Goal: Task Accomplishment & Management: Manage account settings

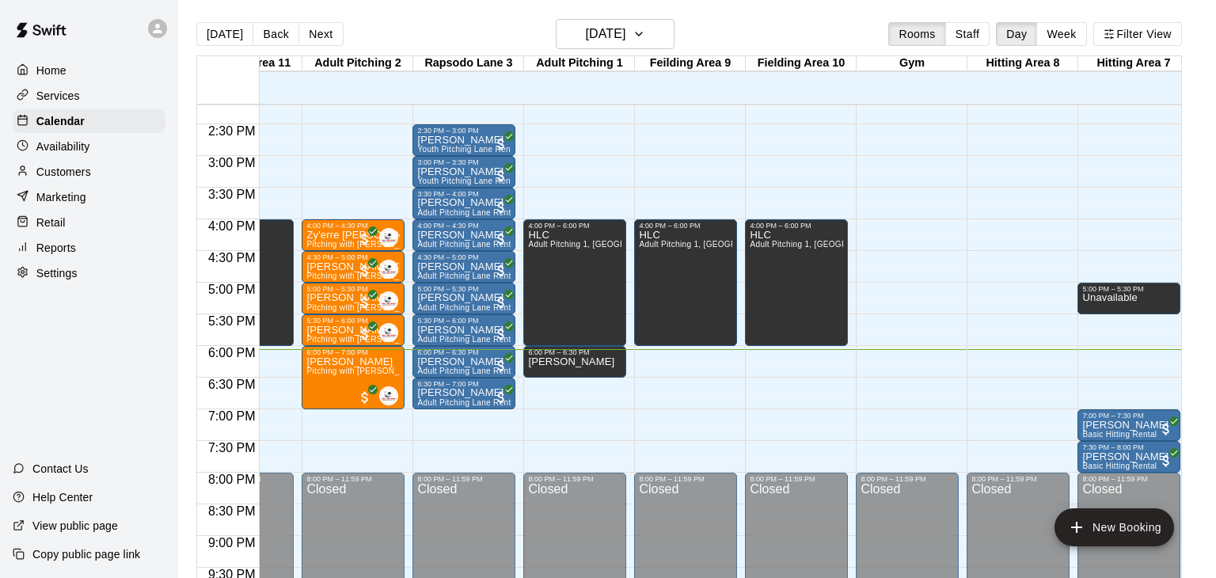
scroll to position [0, 71]
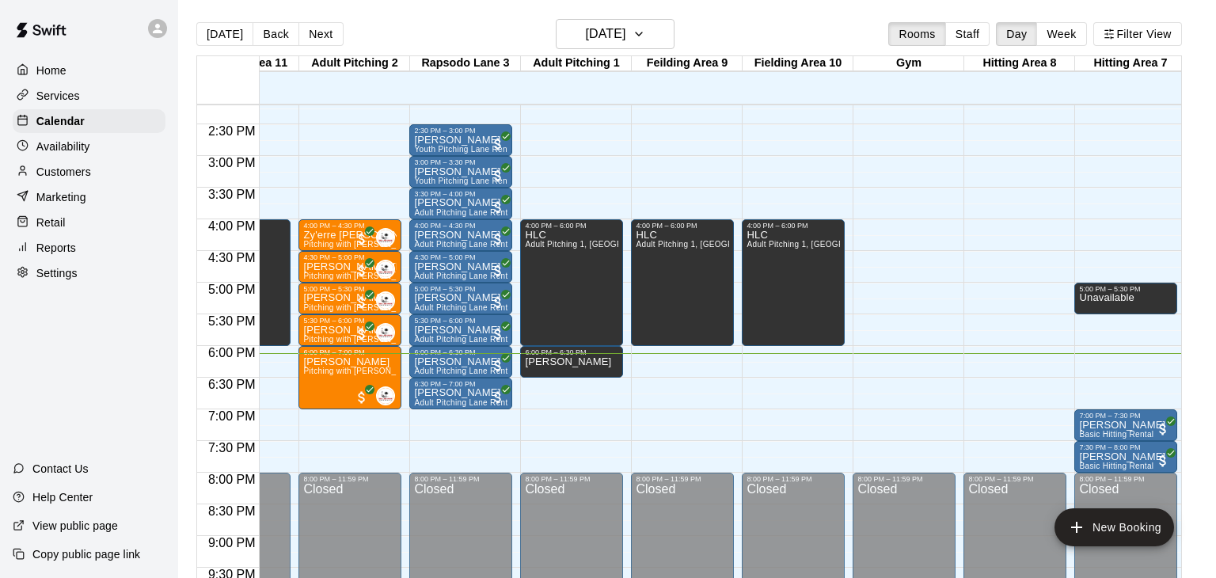
click at [81, 176] on p "Customers" at bounding box center [63, 172] width 55 height 16
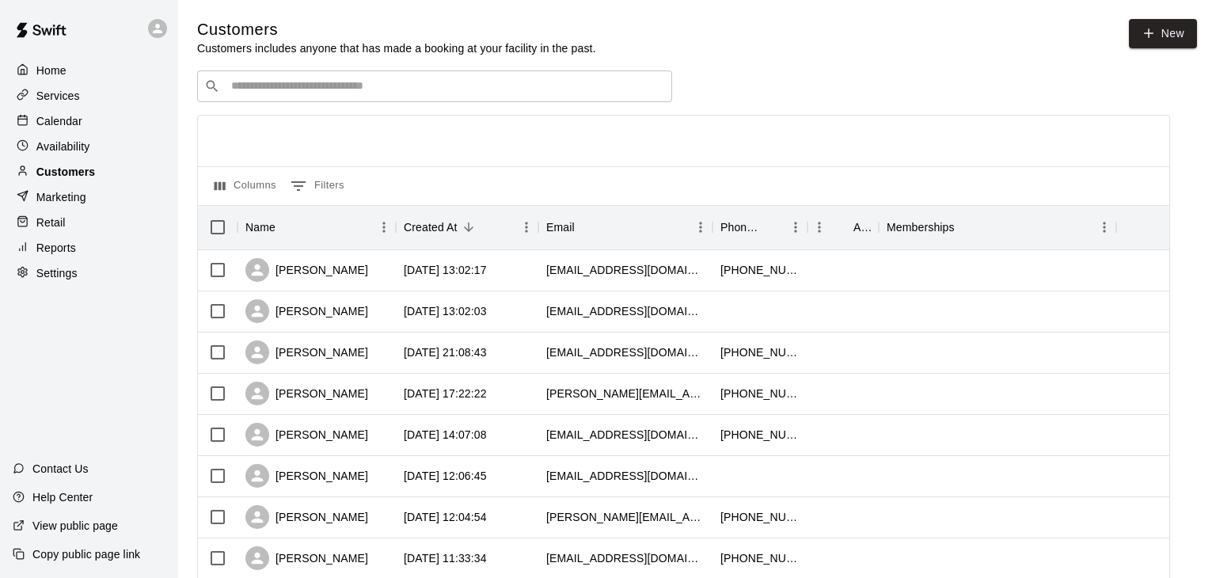
click at [81, 176] on p "Customers" at bounding box center [65, 172] width 59 height 16
click at [1160, 30] on link "New" at bounding box center [1163, 33] width 68 height 29
select select "**"
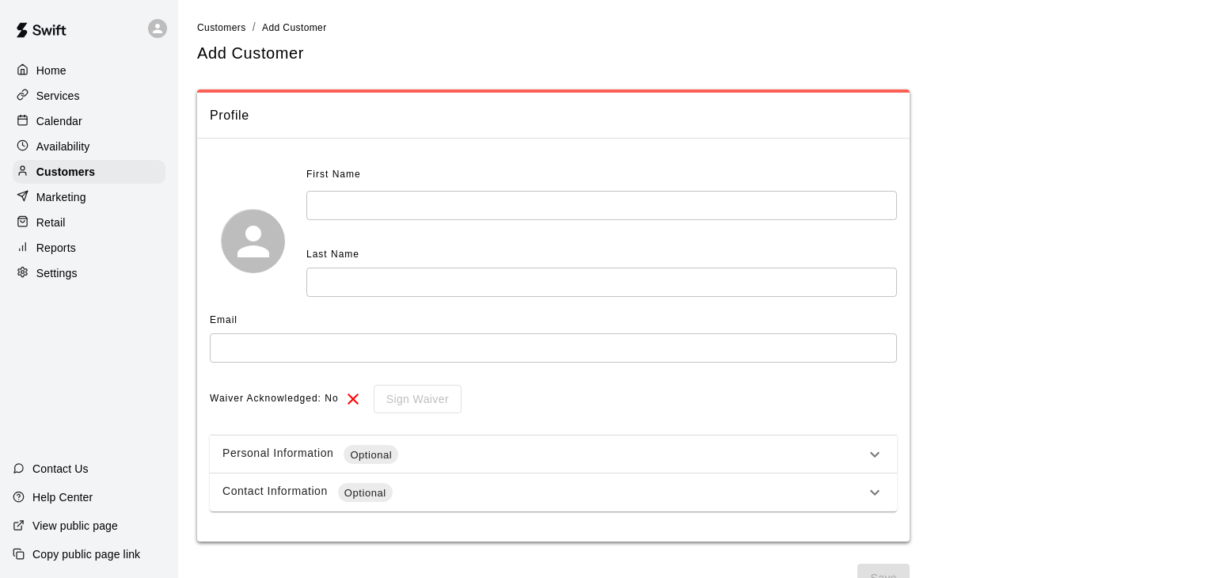
click at [349, 214] on input "text" at bounding box center [601, 205] width 590 height 29
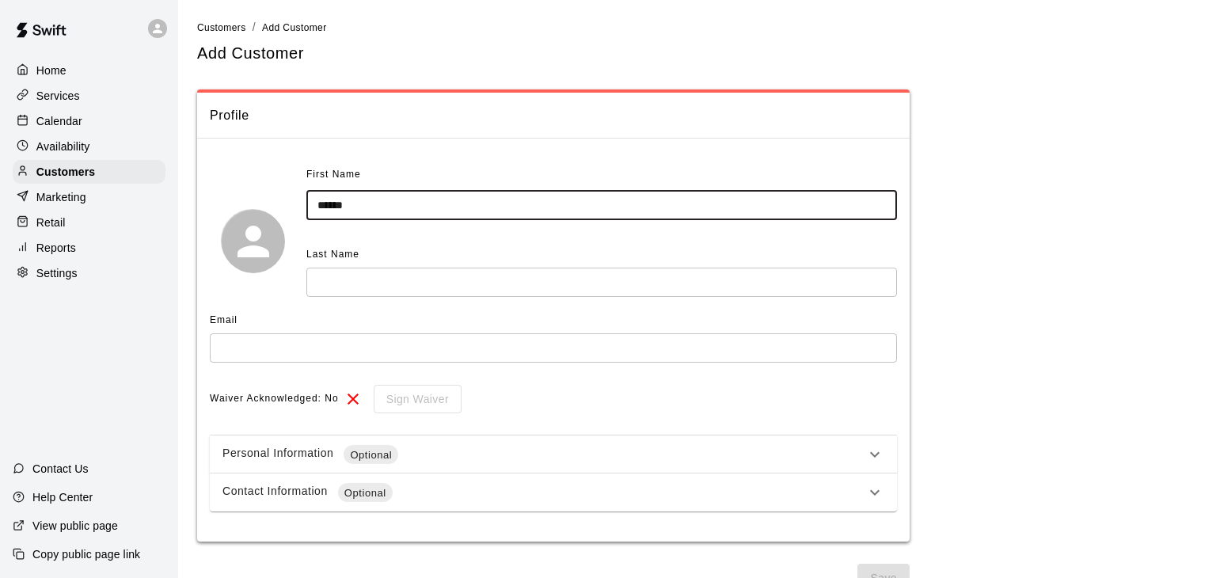
type input "******"
click at [366, 261] on div "Last Name" at bounding box center [601, 254] width 590 height 25
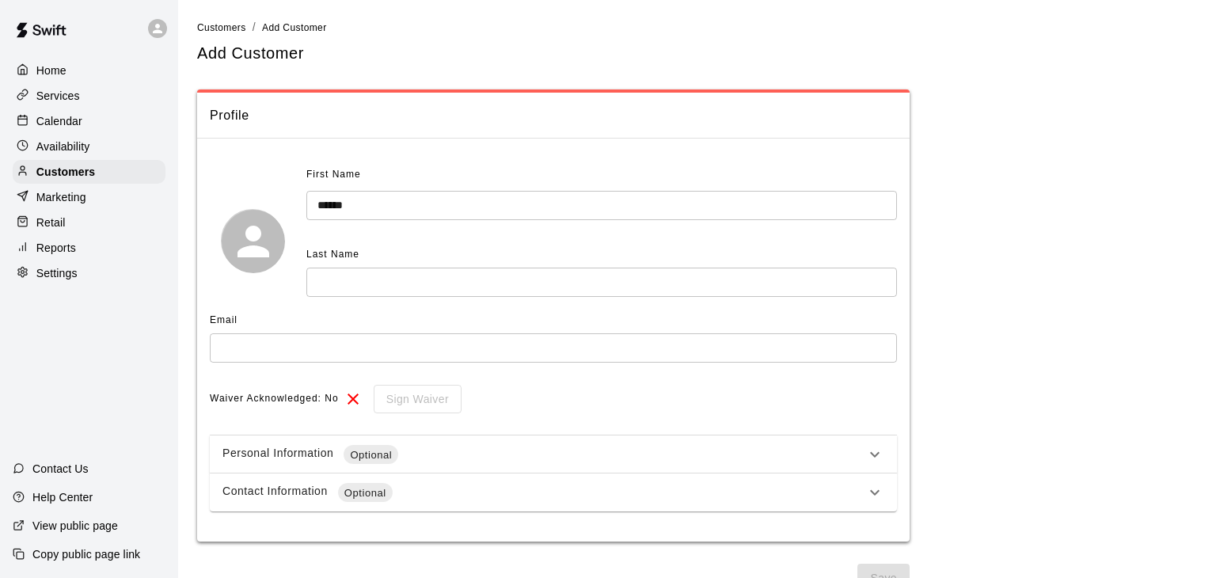
click at [363, 278] on input "text" at bounding box center [601, 282] width 590 height 29
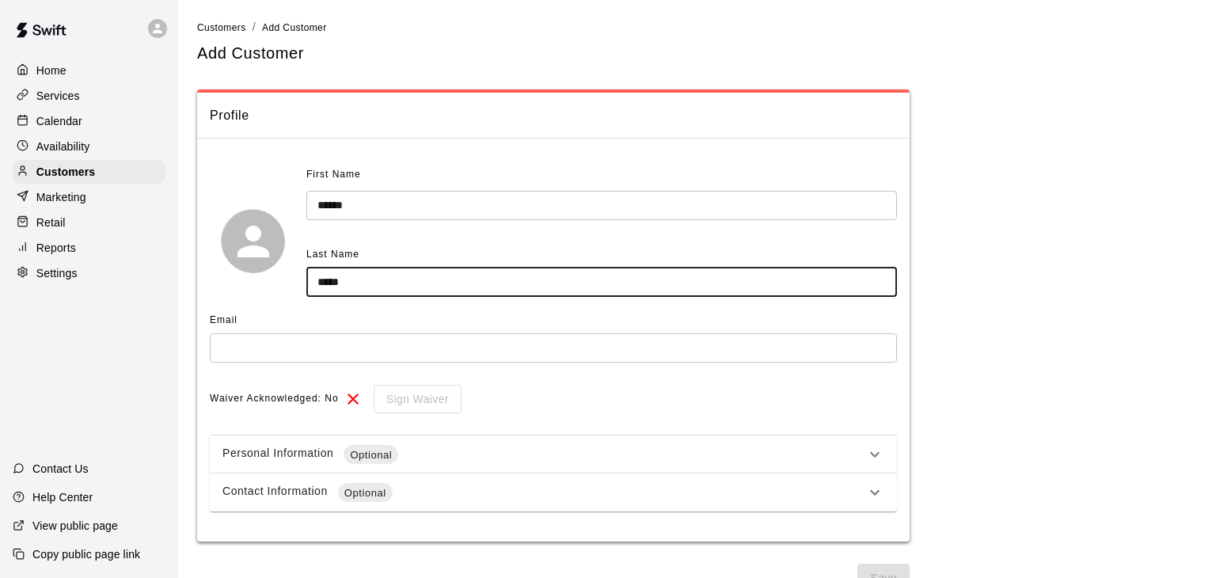
type input "*****"
click at [290, 344] on input "text" at bounding box center [553, 347] width 687 height 29
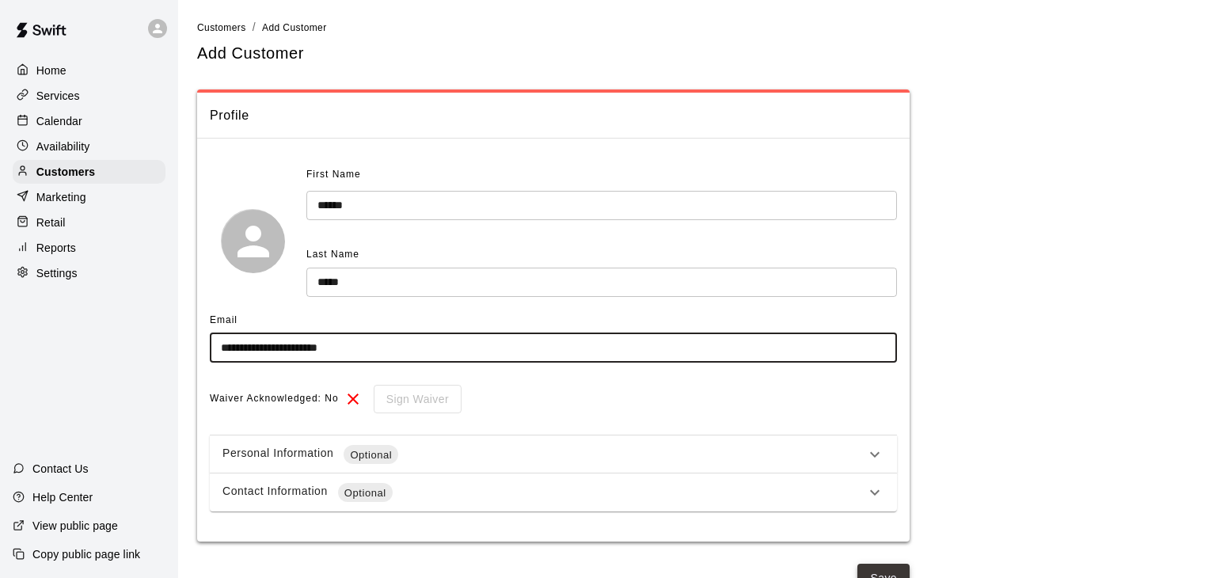
type input "**********"
click at [891, 573] on button "Save" at bounding box center [883, 578] width 52 height 29
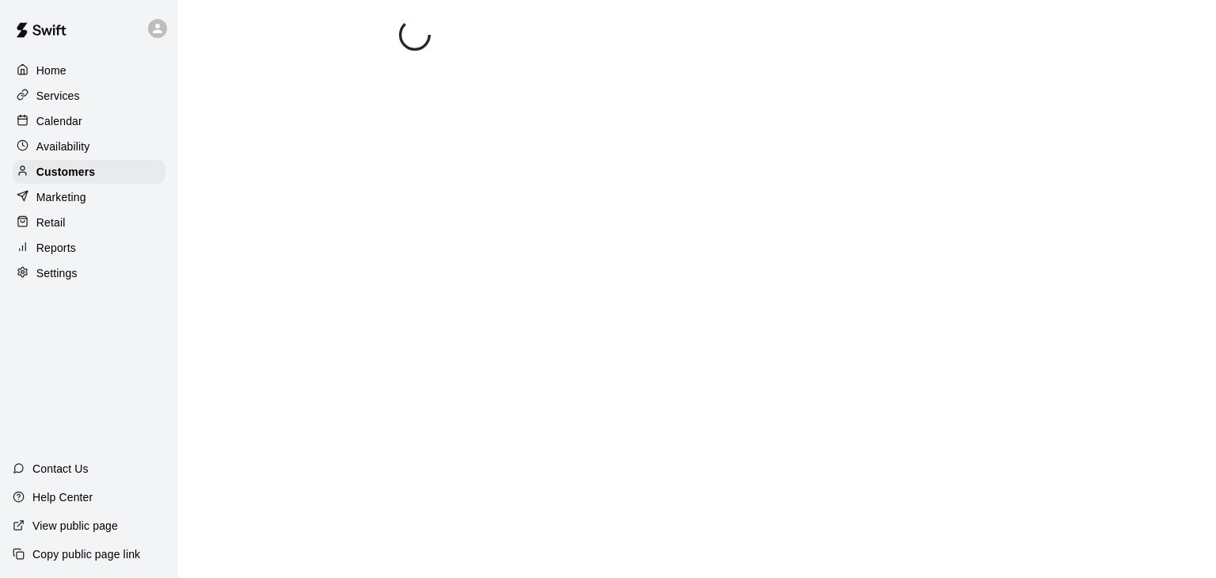
select select "**"
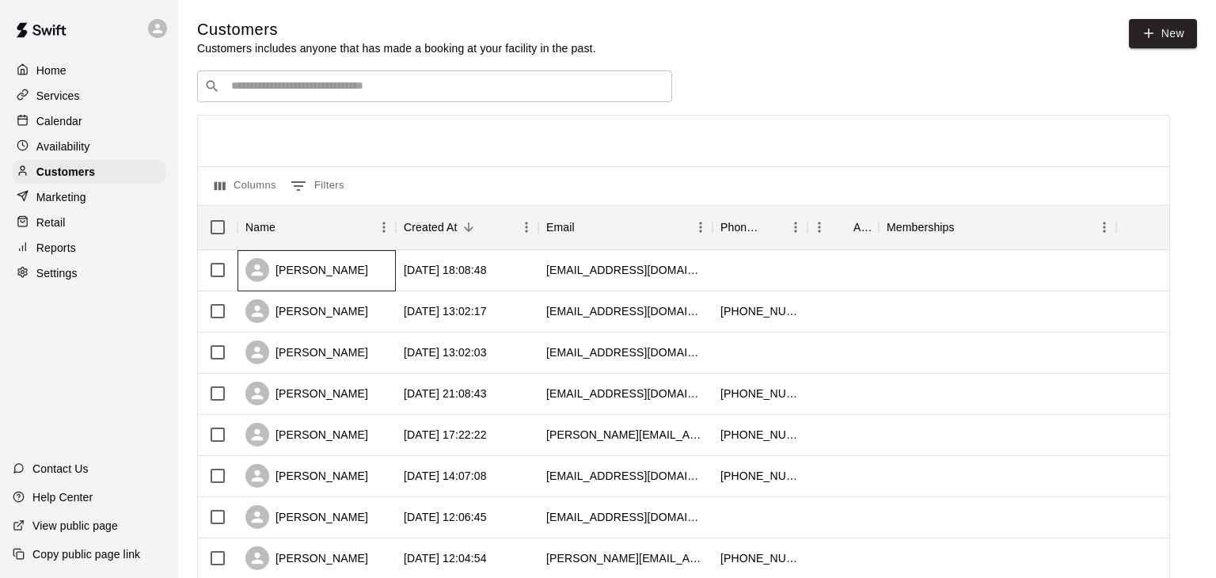
click at [372, 264] on div "[PERSON_NAME]" at bounding box center [316, 270] width 158 height 41
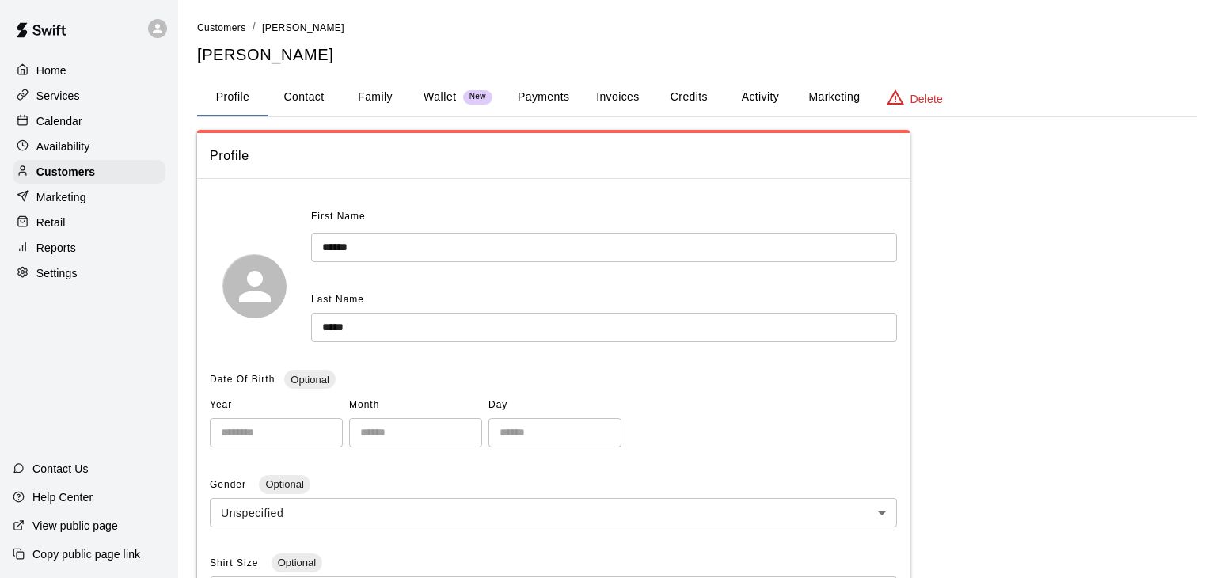
click at [545, 99] on button "Payments" at bounding box center [543, 97] width 77 height 38
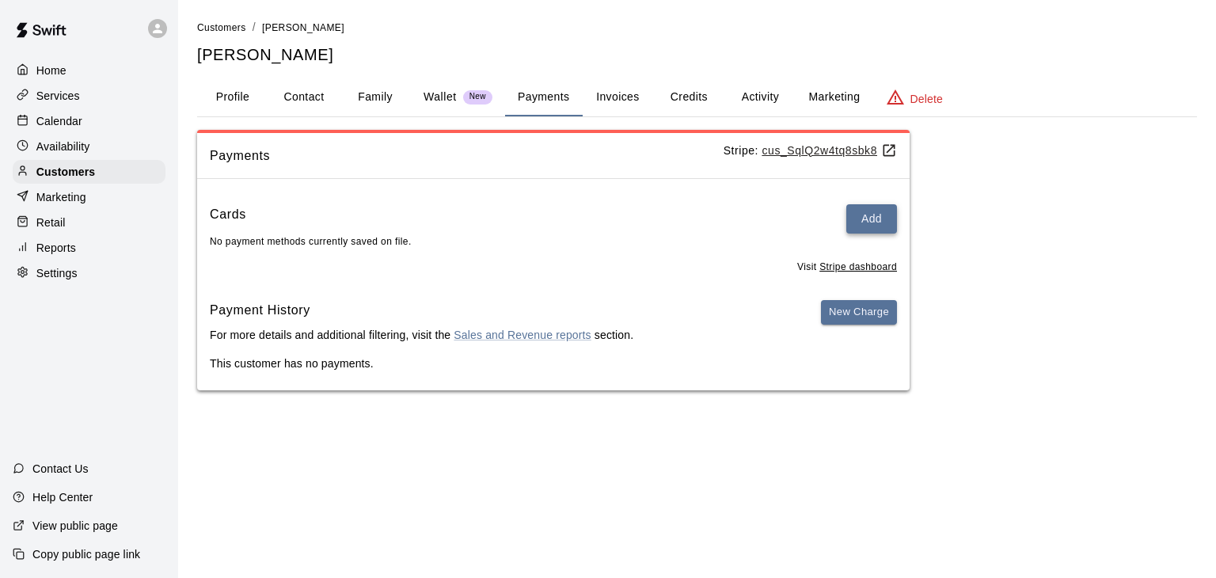
click at [878, 226] on button "Add" at bounding box center [871, 218] width 51 height 29
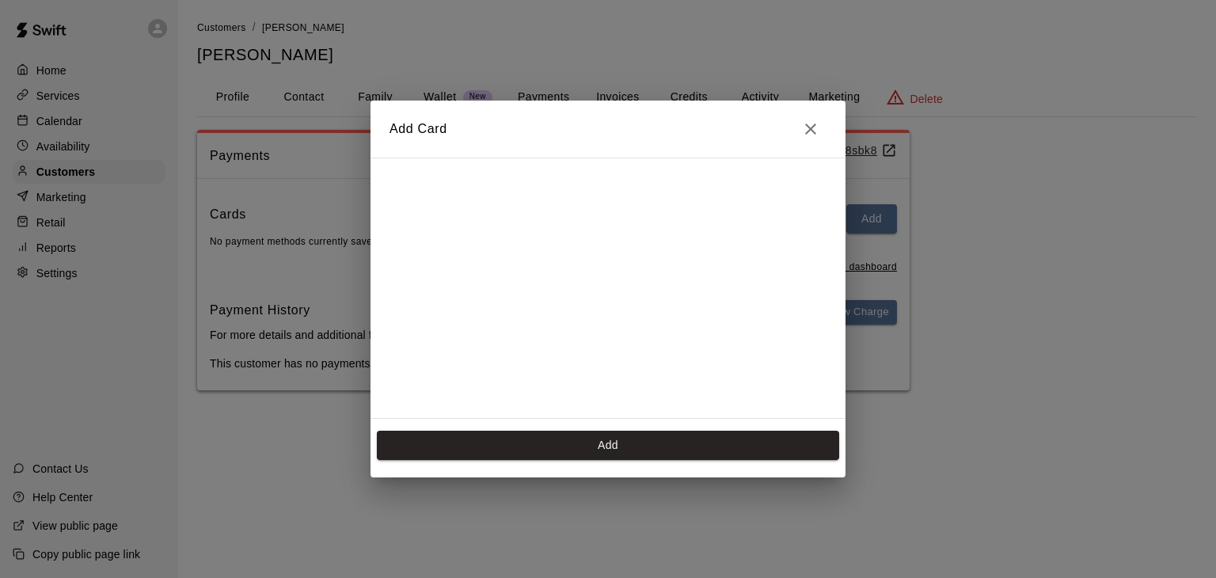
scroll to position [214, 0]
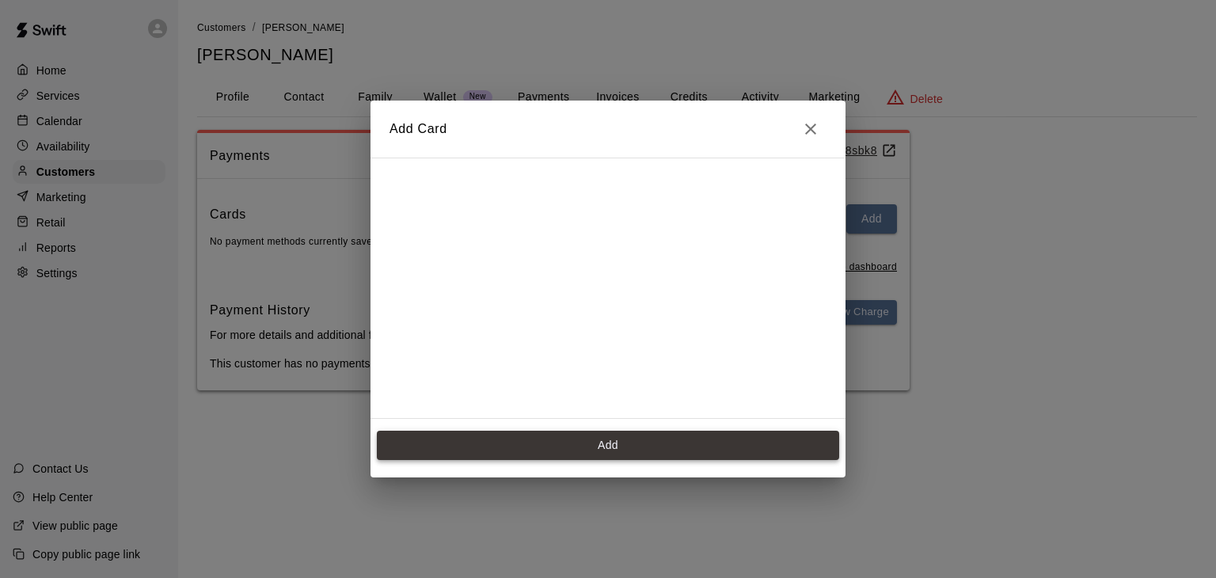
click at [501, 445] on button "Add" at bounding box center [608, 445] width 462 height 29
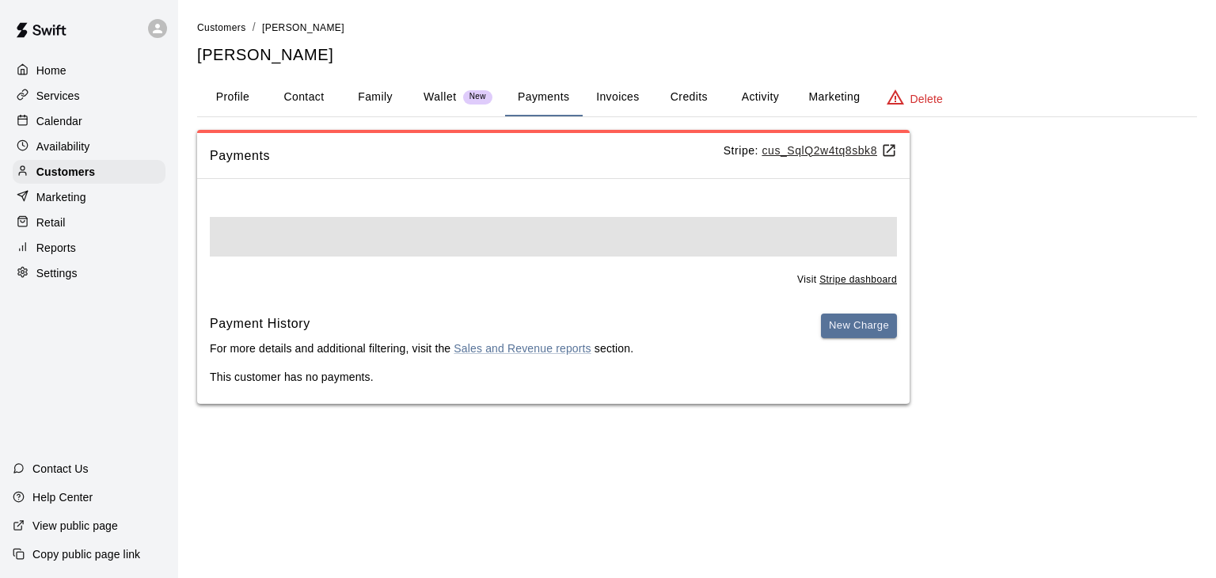
scroll to position [0, 0]
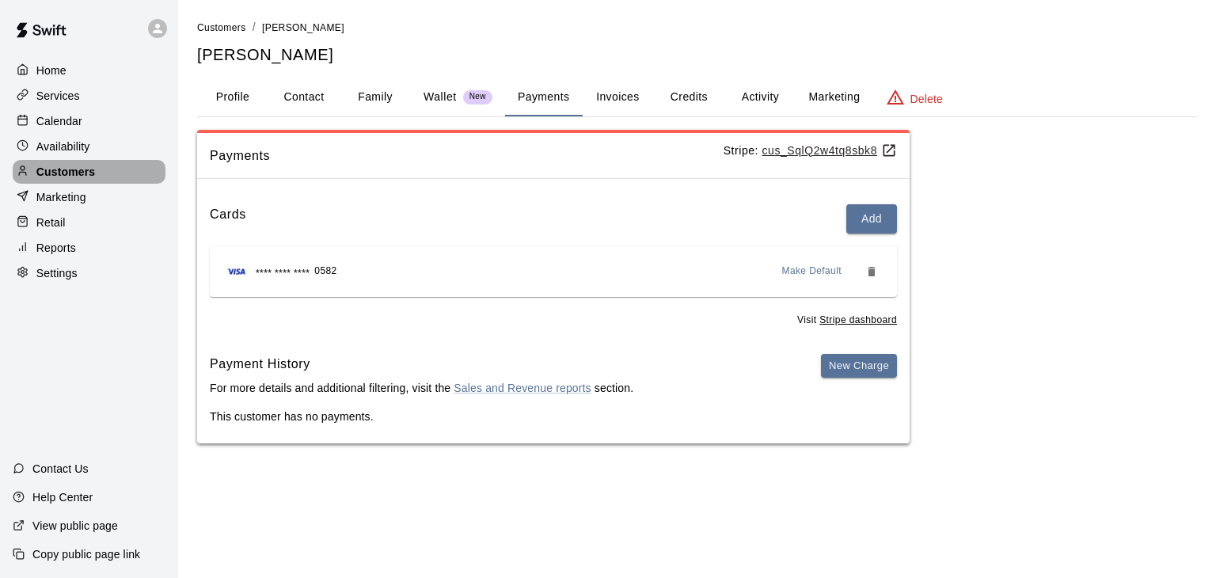
click at [60, 180] on div "Customers" at bounding box center [89, 172] width 153 height 24
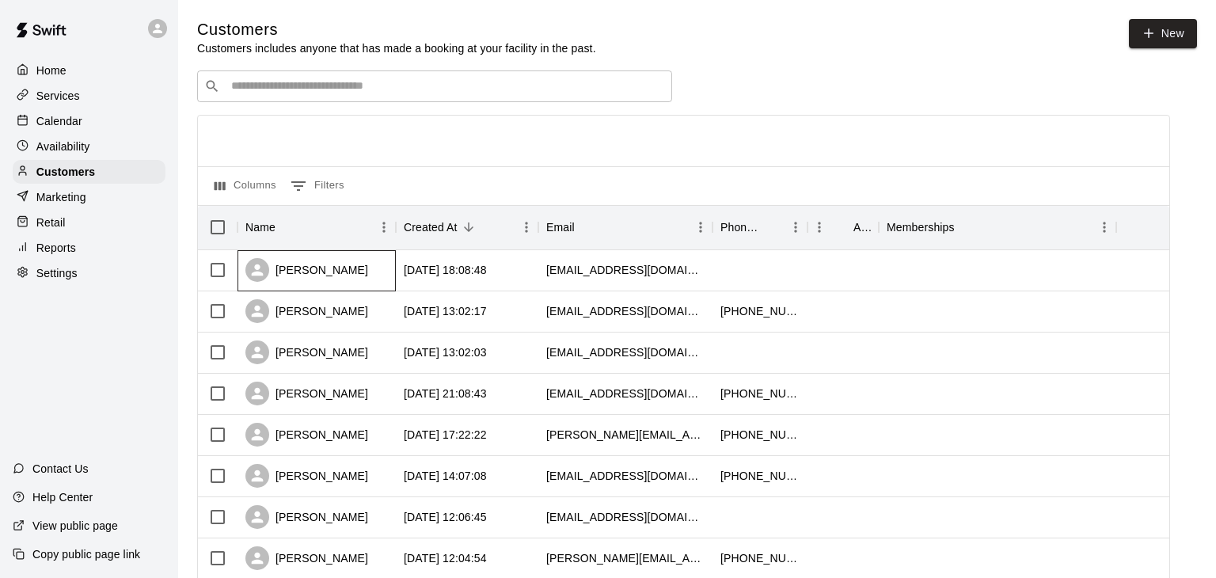
click at [366, 255] on div "[PERSON_NAME]" at bounding box center [316, 270] width 158 height 41
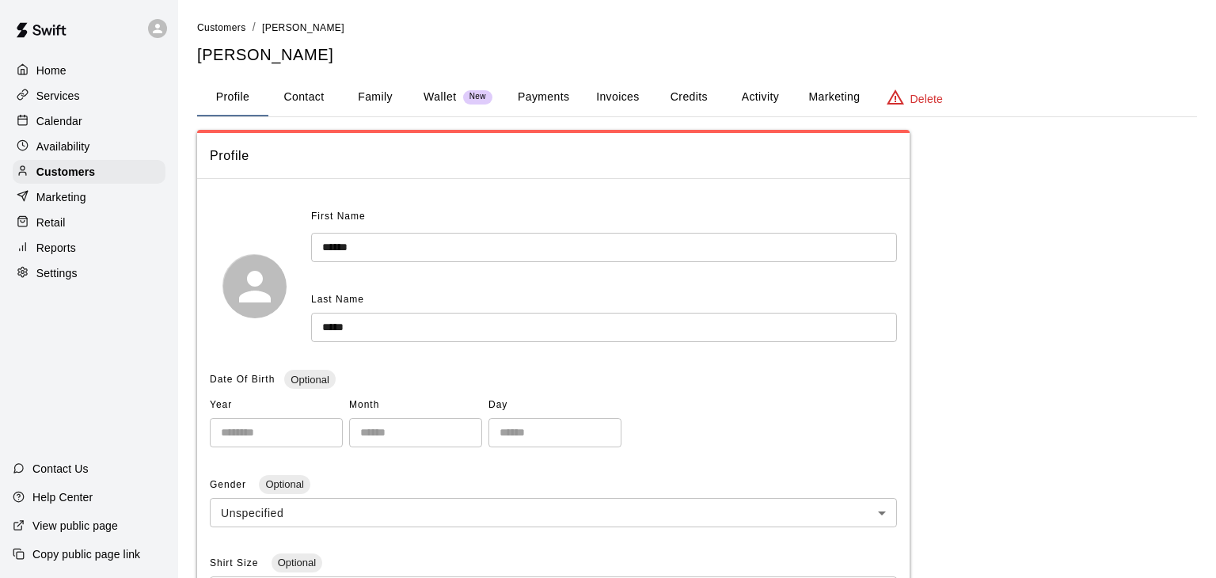
click at [563, 92] on button "Payments" at bounding box center [543, 97] width 77 height 38
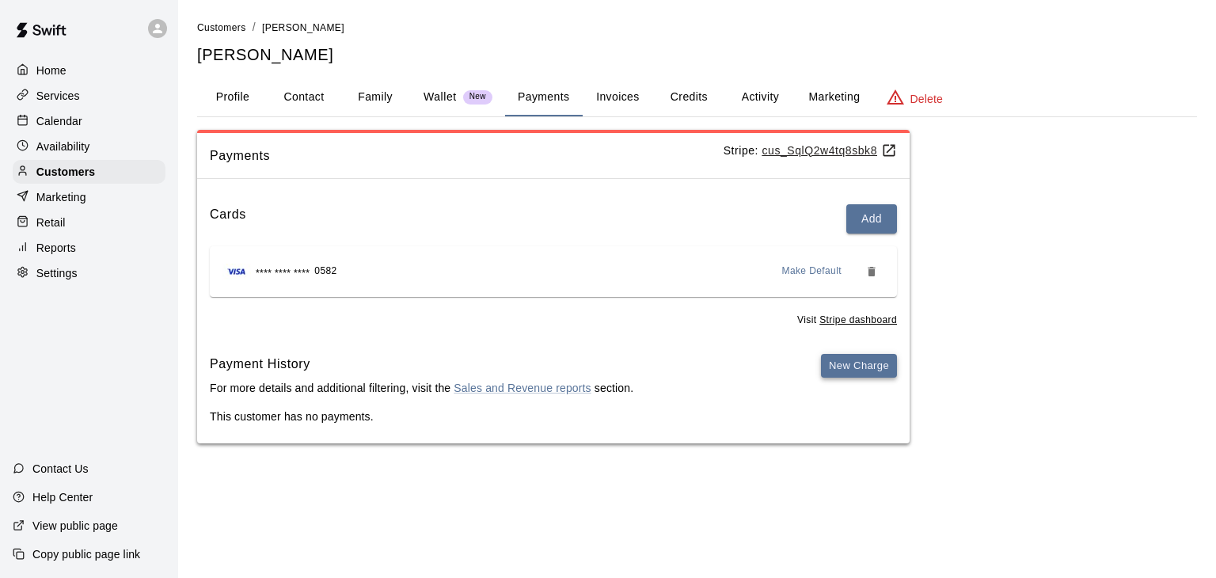
click at [874, 364] on button "New Charge" at bounding box center [859, 366] width 76 height 25
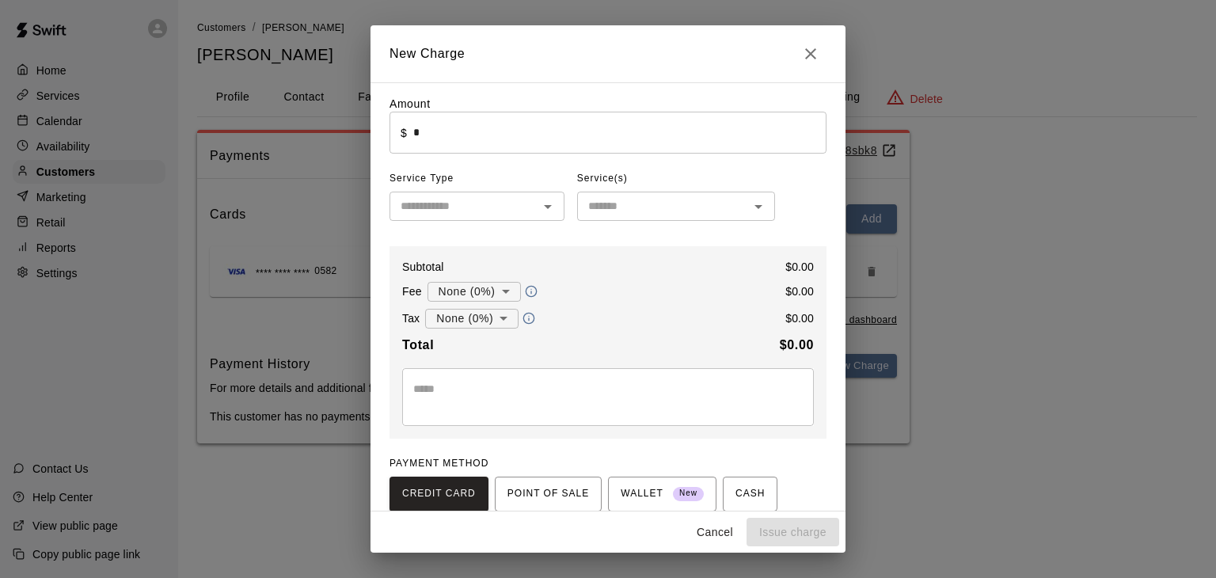
click at [421, 130] on input "*" at bounding box center [619, 133] width 413 height 42
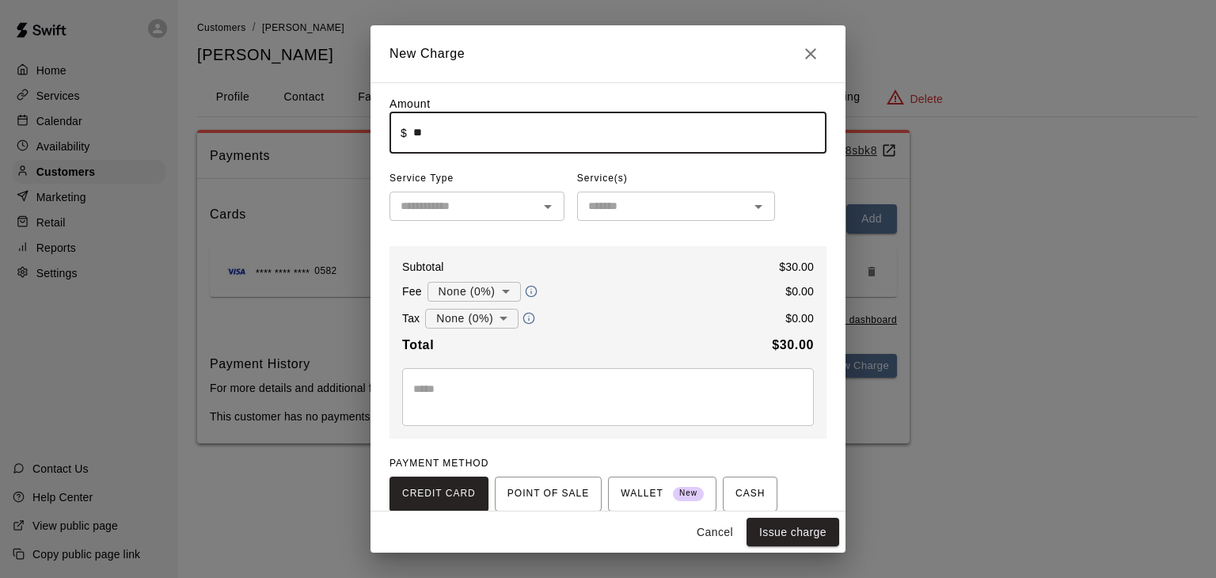
click at [426, 211] on input "text" at bounding box center [463, 206] width 139 height 20
type input "*****"
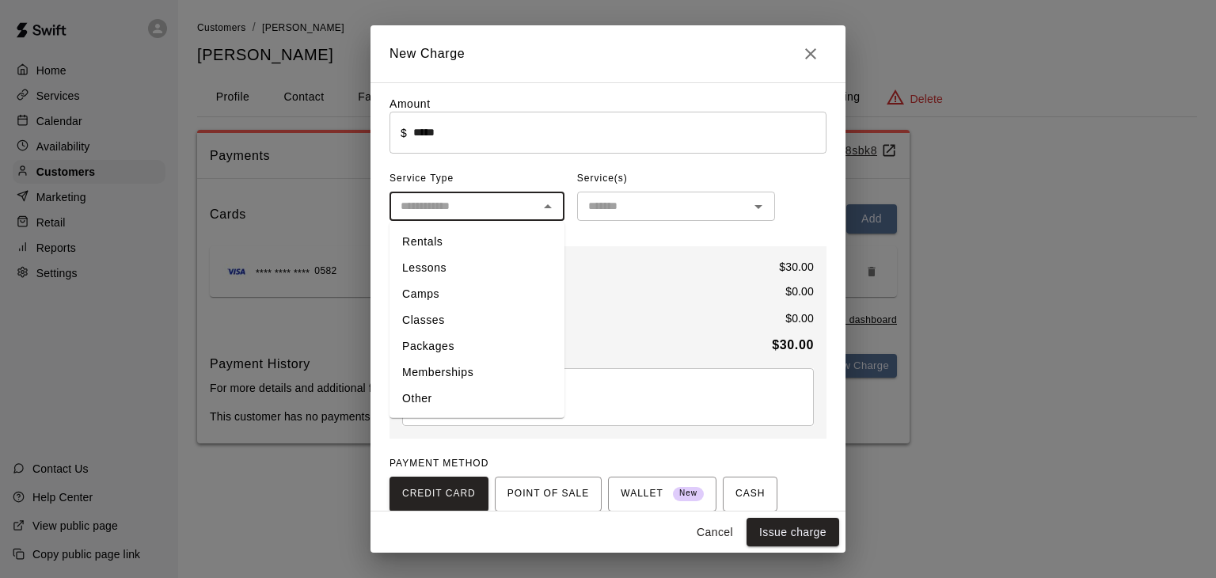
click at [431, 238] on li "Rentals" at bounding box center [476, 242] width 175 height 26
type input "*******"
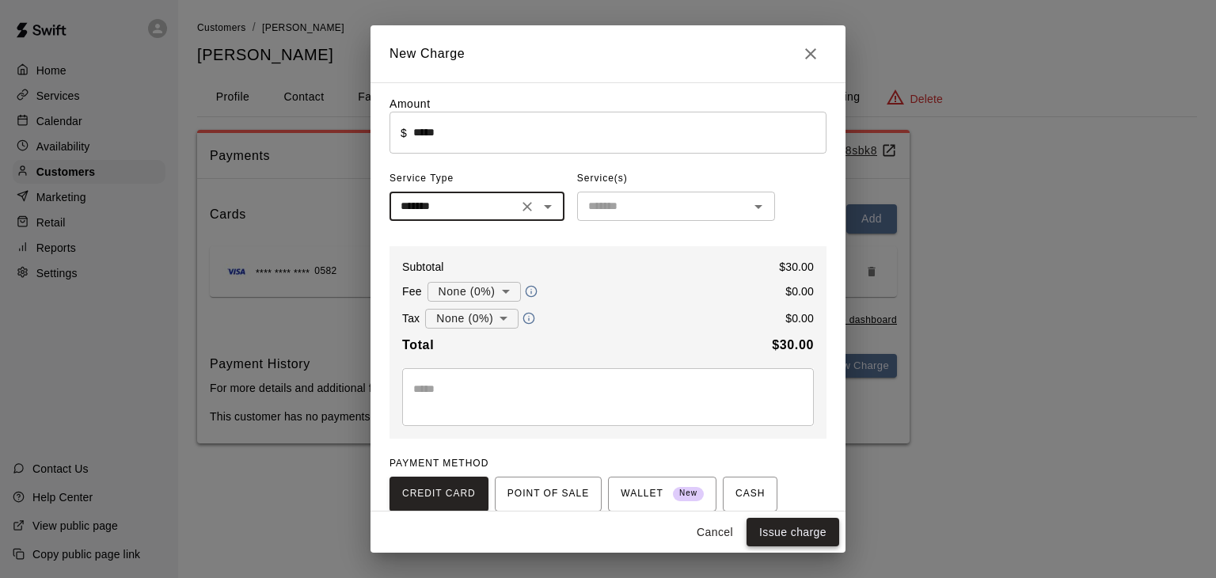
click at [812, 539] on button "Issue charge" at bounding box center [792, 532] width 93 height 29
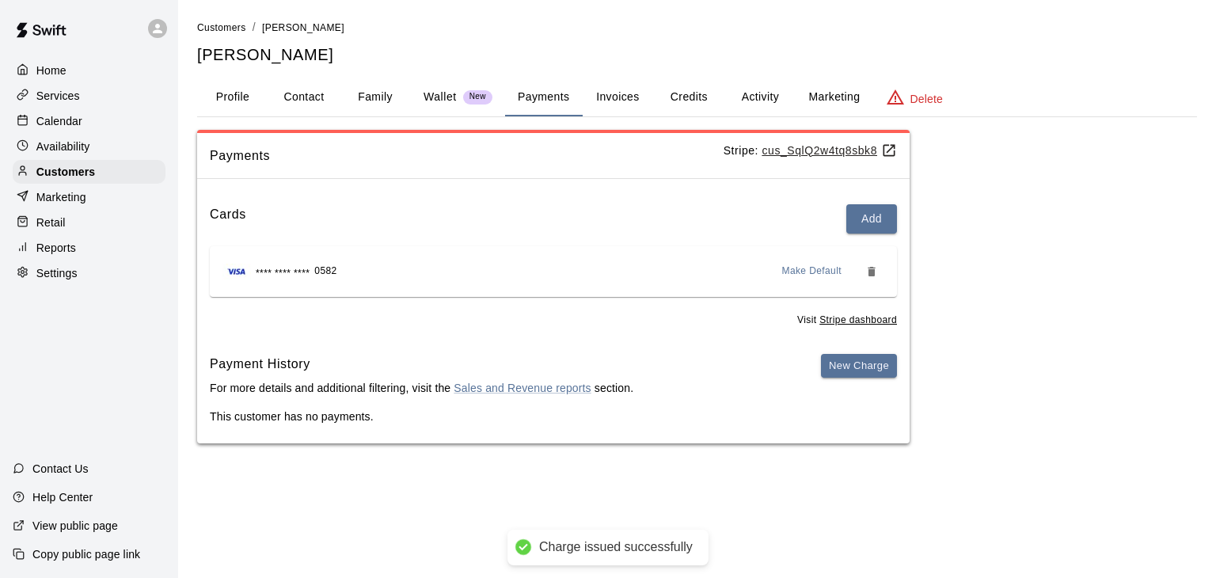
type input "*"
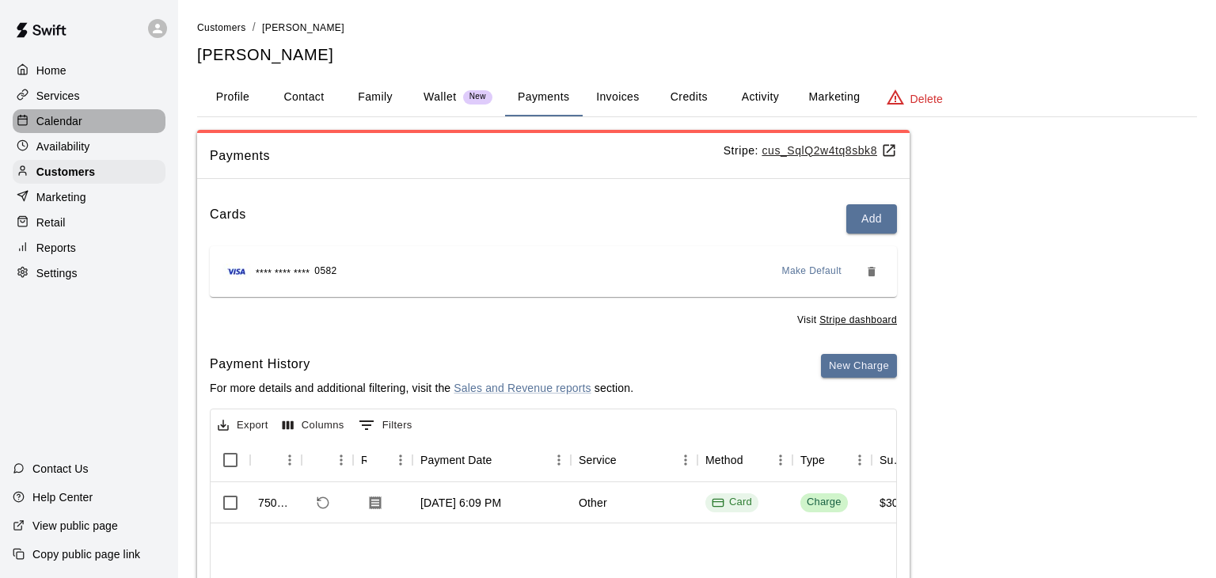
click at [62, 124] on p "Calendar" at bounding box center [59, 121] width 46 height 16
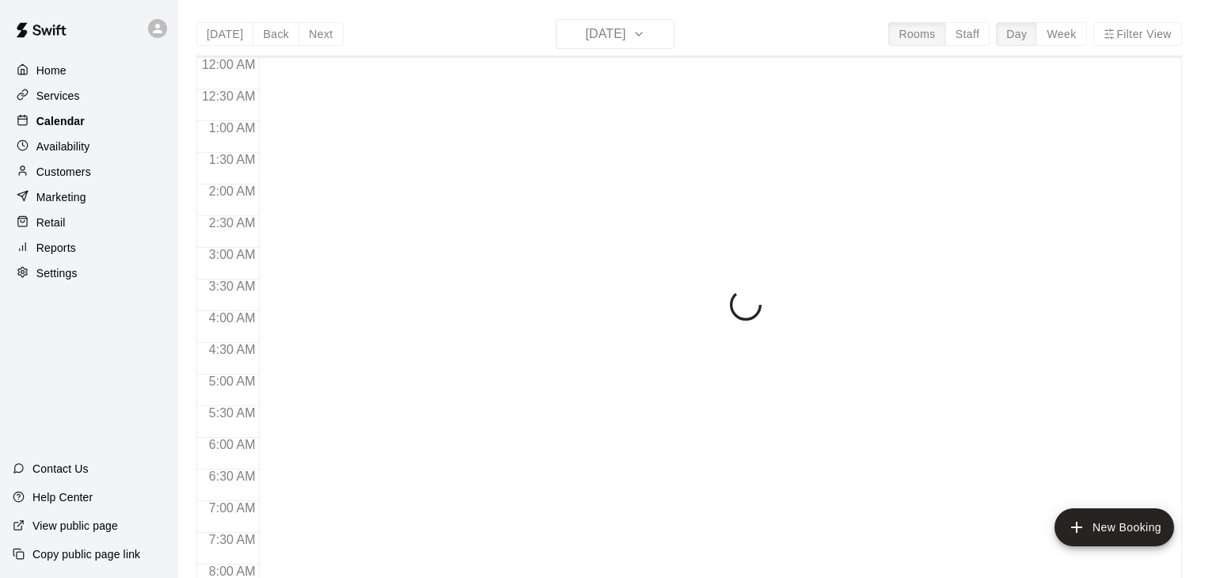
scroll to position [981, 0]
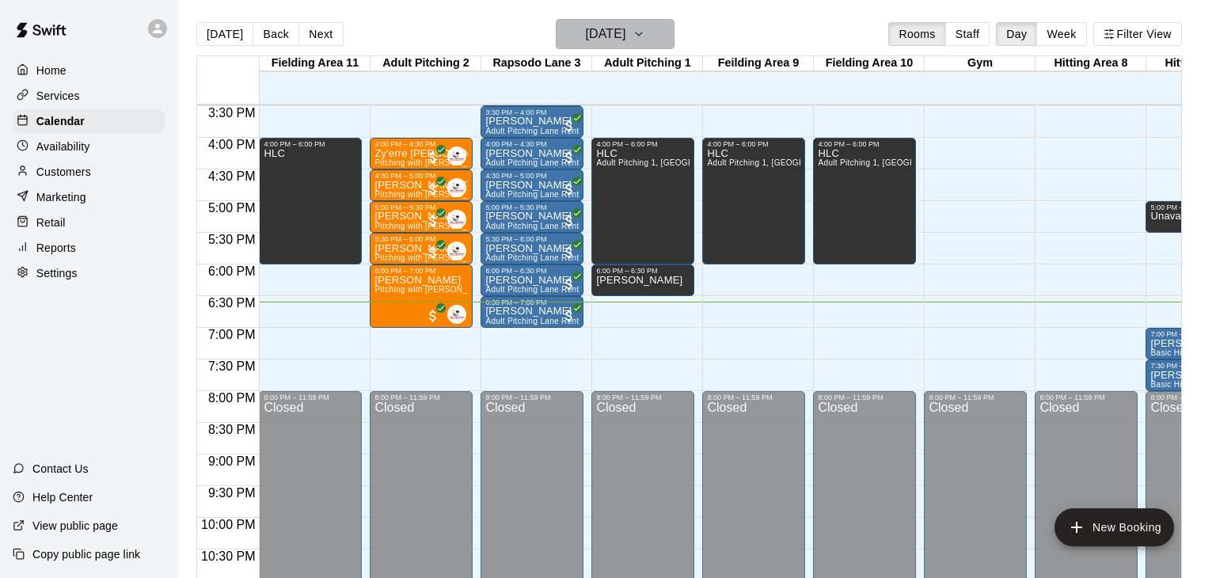
click at [645, 34] on icon "button" at bounding box center [638, 34] width 13 height 19
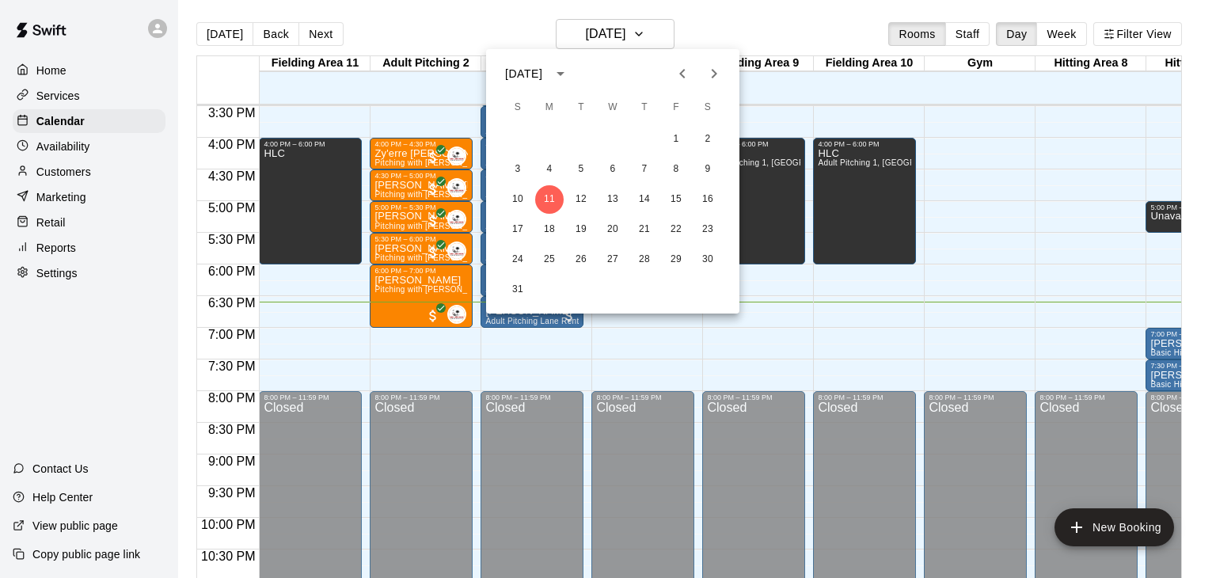
click at [716, 73] on icon "Next month" at bounding box center [715, 73] width 6 height 9
click at [685, 78] on icon "Previous month" at bounding box center [682, 73] width 19 height 19
click at [710, 81] on icon "Next month" at bounding box center [713, 73] width 19 height 19
click at [681, 75] on icon "Previous month" at bounding box center [682, 73] width 6 height 9
click at [708, 264] on button "30" at bounding box center [707, 259] width 28 height 28
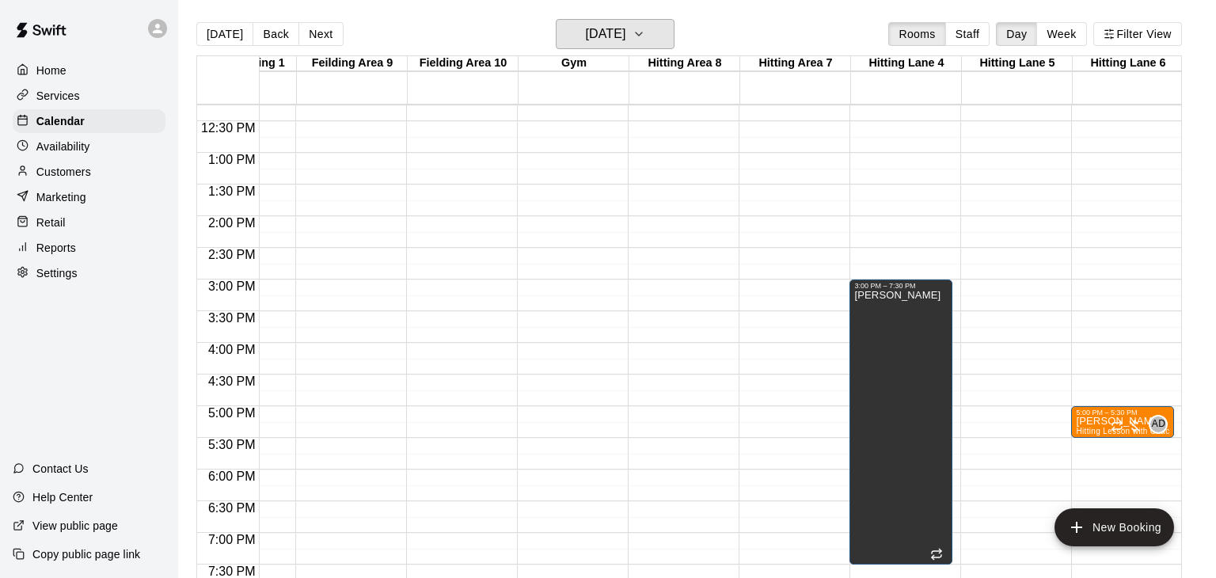
scroll to position [779, 407]
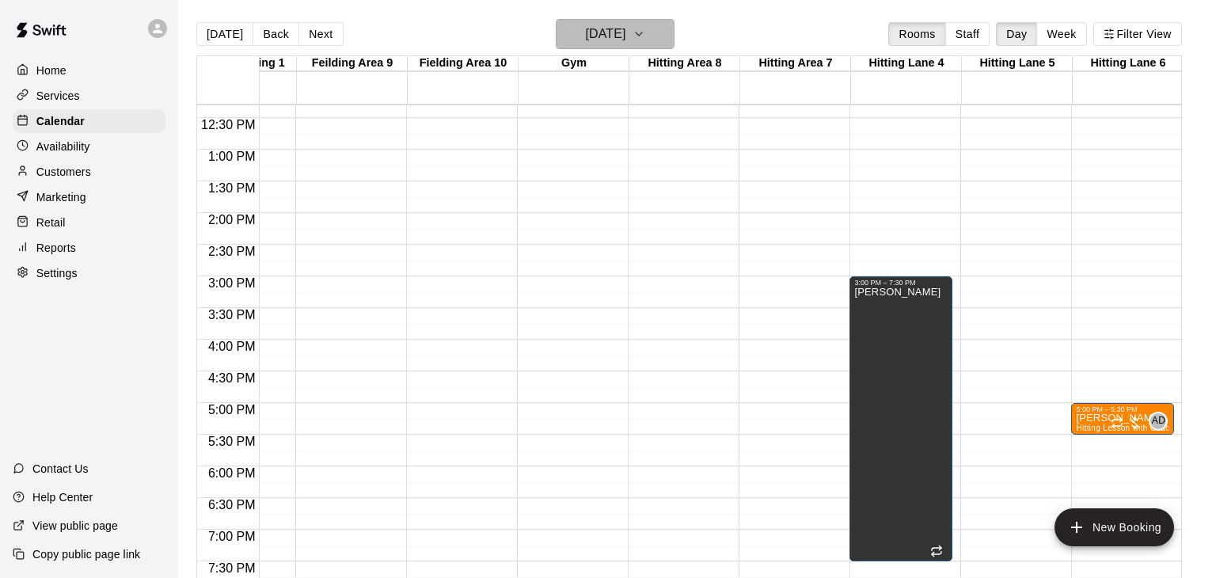
click at [645, 40] on icon "button" at bounding box center [638, 34] width 13 height 19
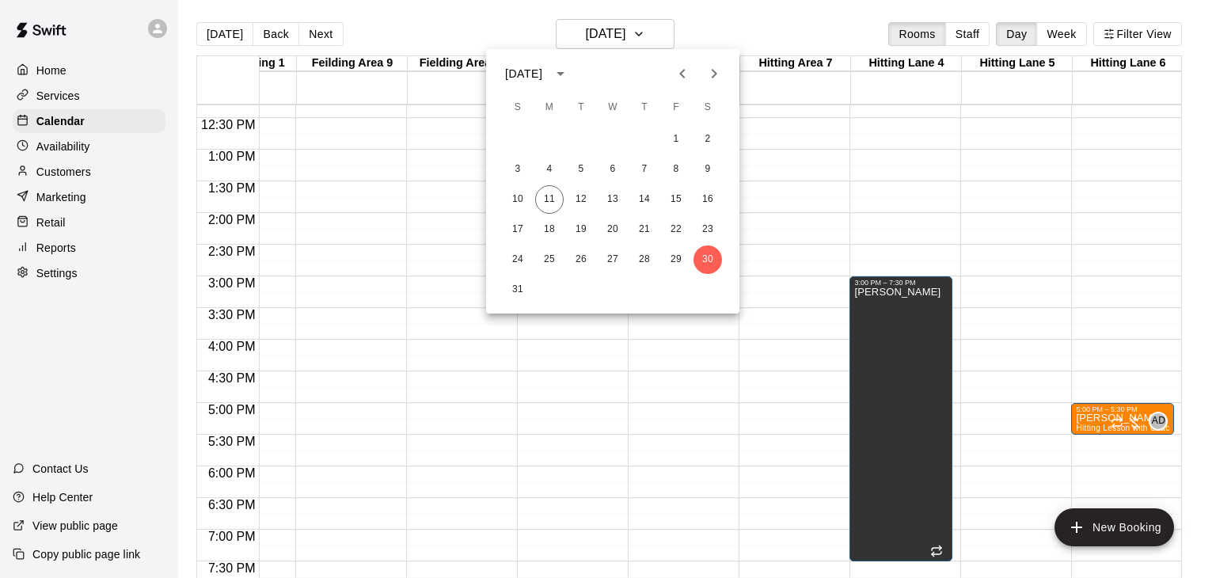
click at [229, 40] on div at bounding box center [608, 289] width 1216 height 578
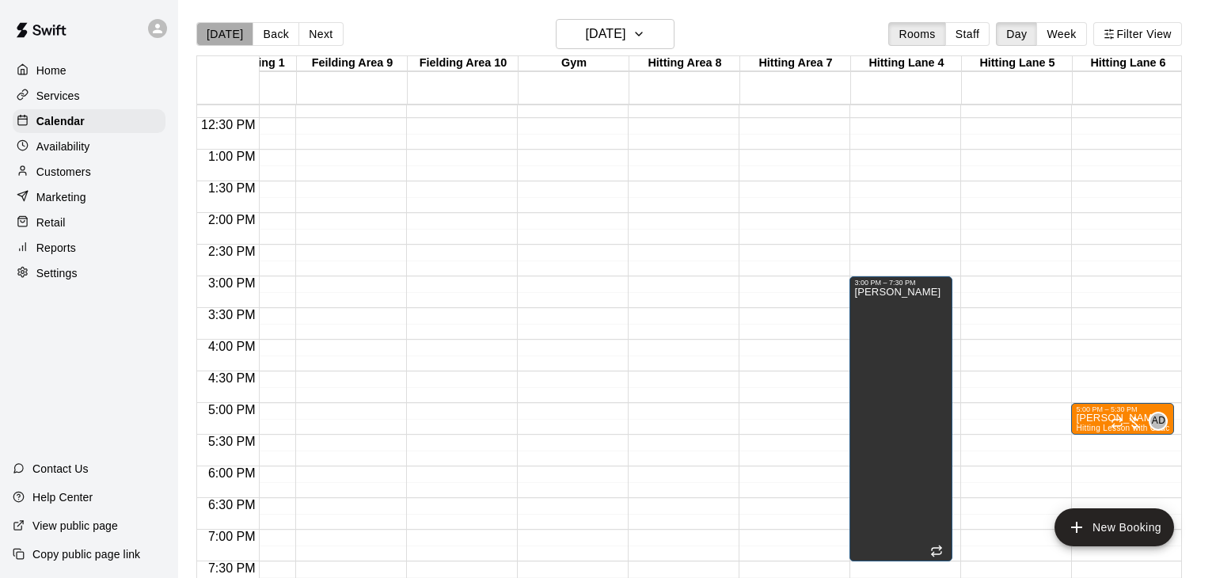
click at [227, 37] on button "[DATE]" at bounding box center [224, 34] width 57 height 24
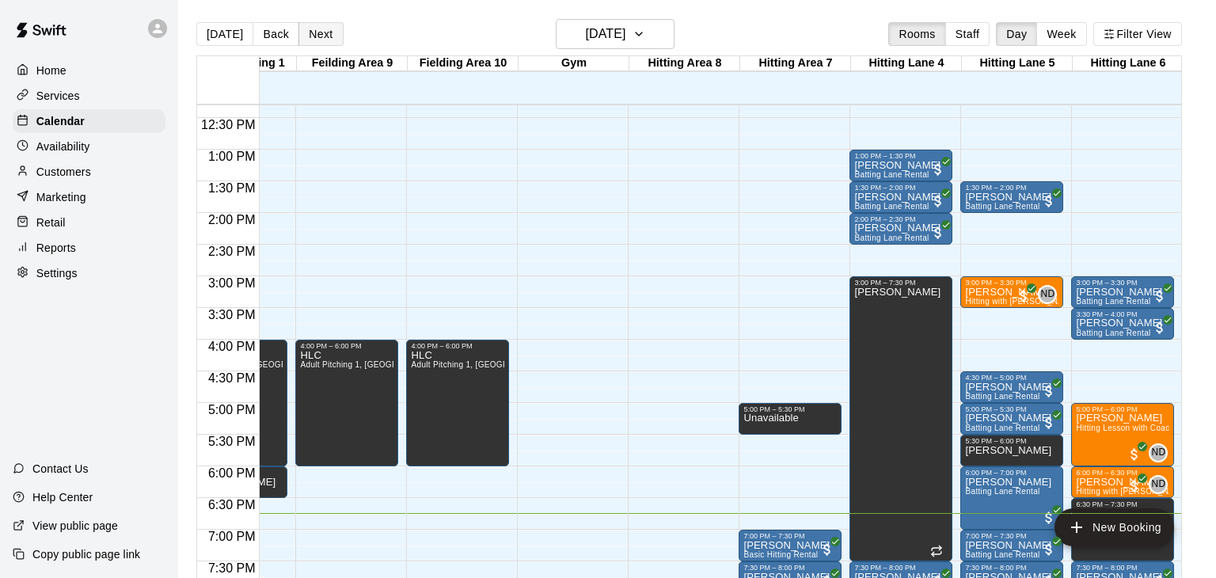
click at [327, 37] on button "Next" at bounding box center [320, 34] width 44 height 24
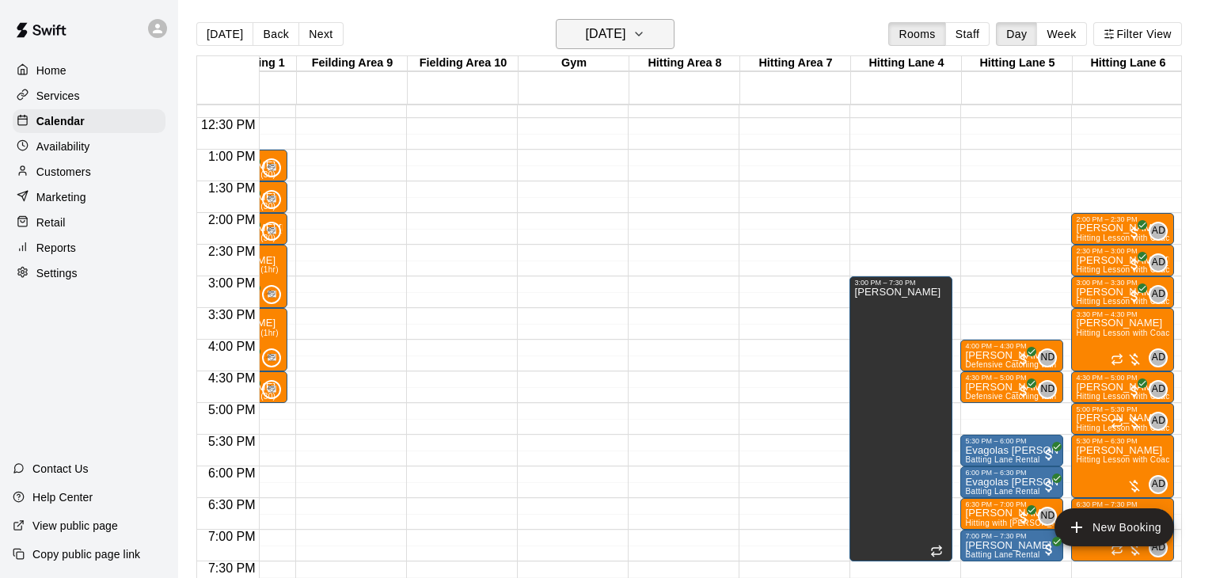
click at [645, 32] on icon "button" at bounding box center [638, 34] width 13 height 19
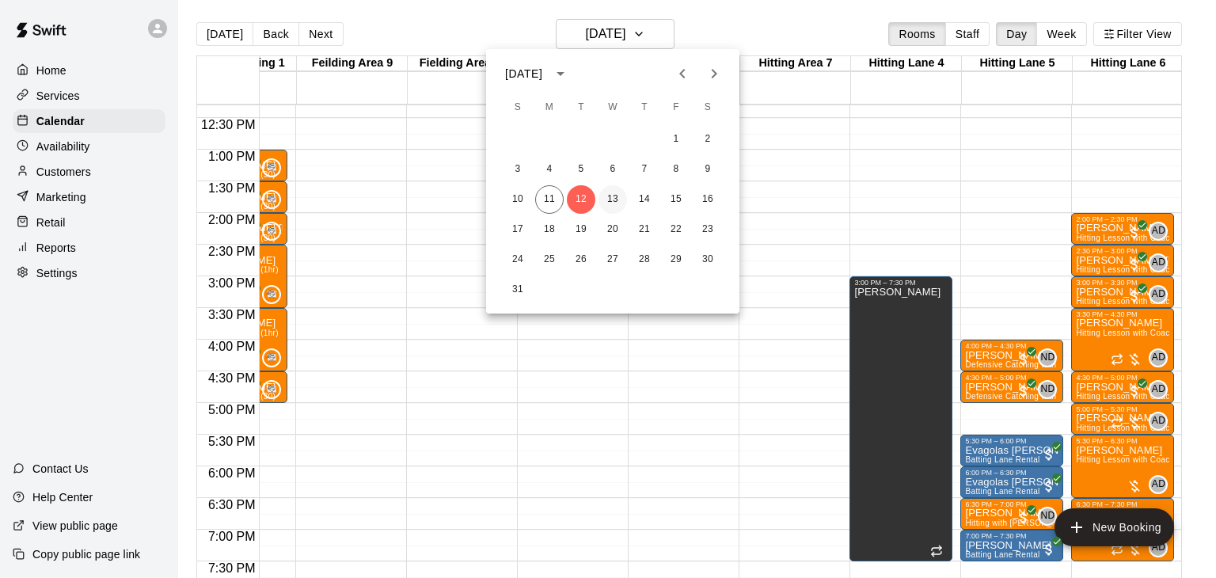
click at [612, 199] on button "13" at bounding box center [612, 199] width 28 height 28
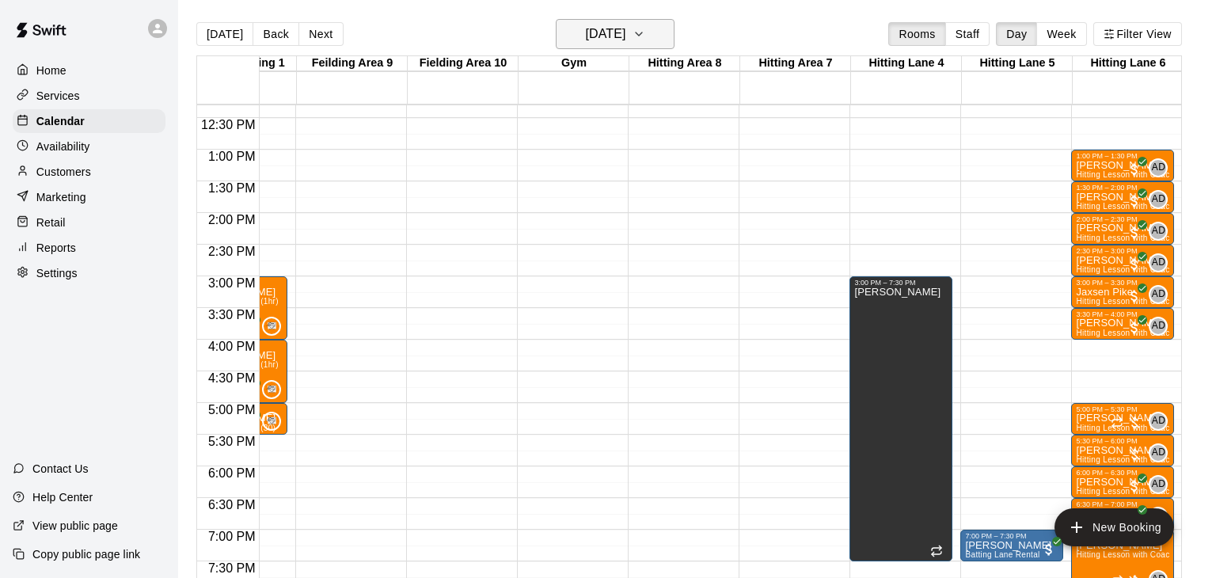
click at [645, 33] on icon "button" at bounding box center [638, 34] width 13 height 19
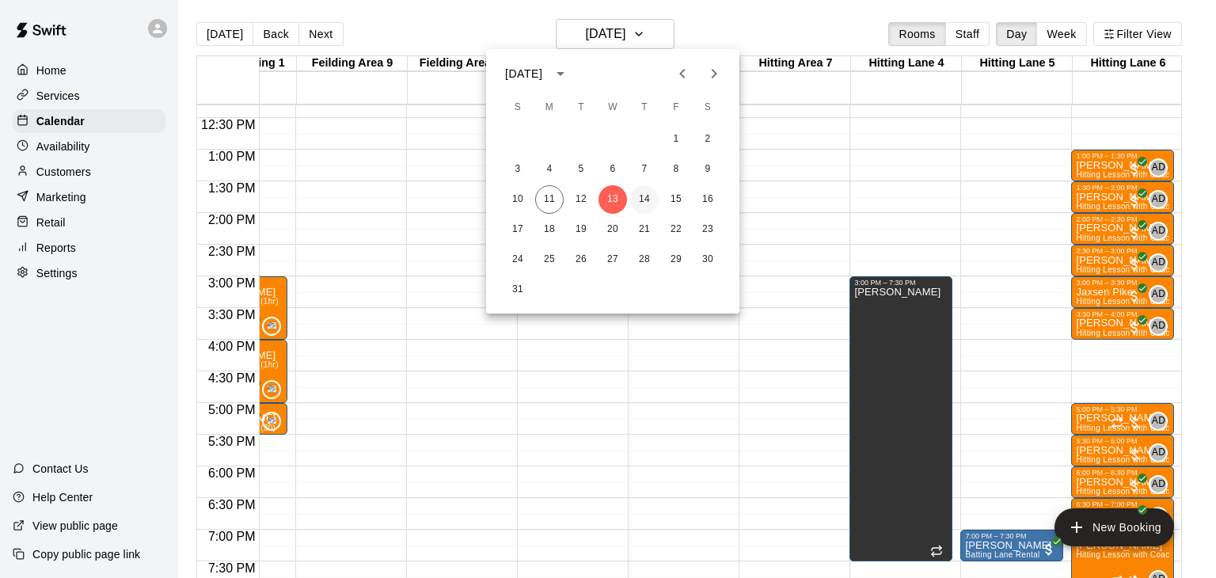
click at [648, 204] on button "14" at bounding box center [644, 199] width 28 height 28
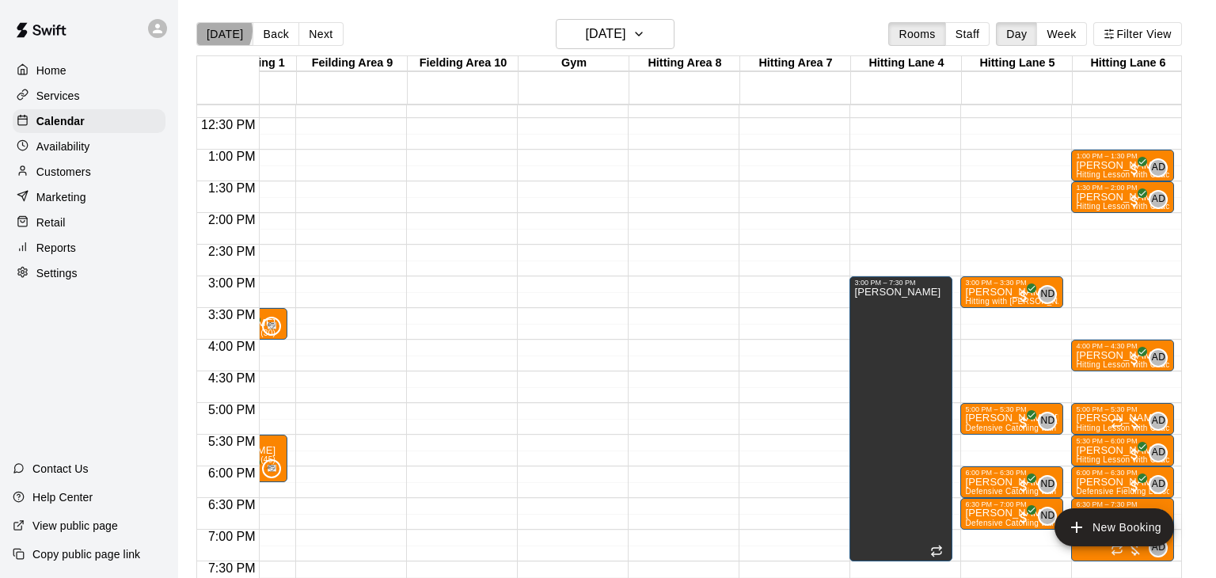
click at [219, 31] on button "[DATE]" at bounding box center [224, 34] width 57 height 24
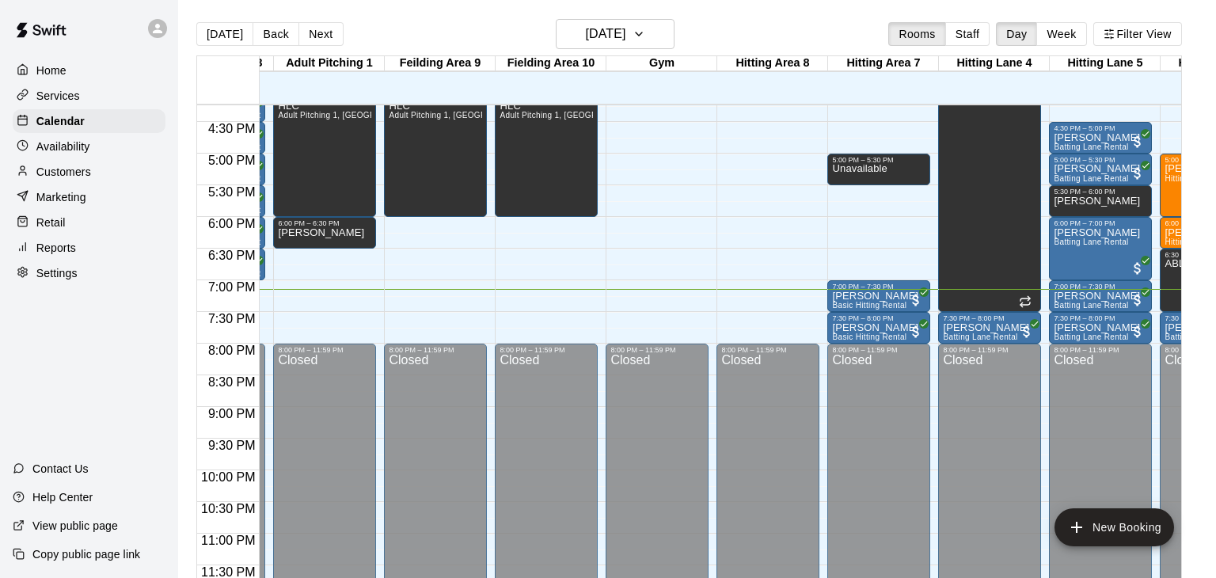
scroll to position [0, 406]
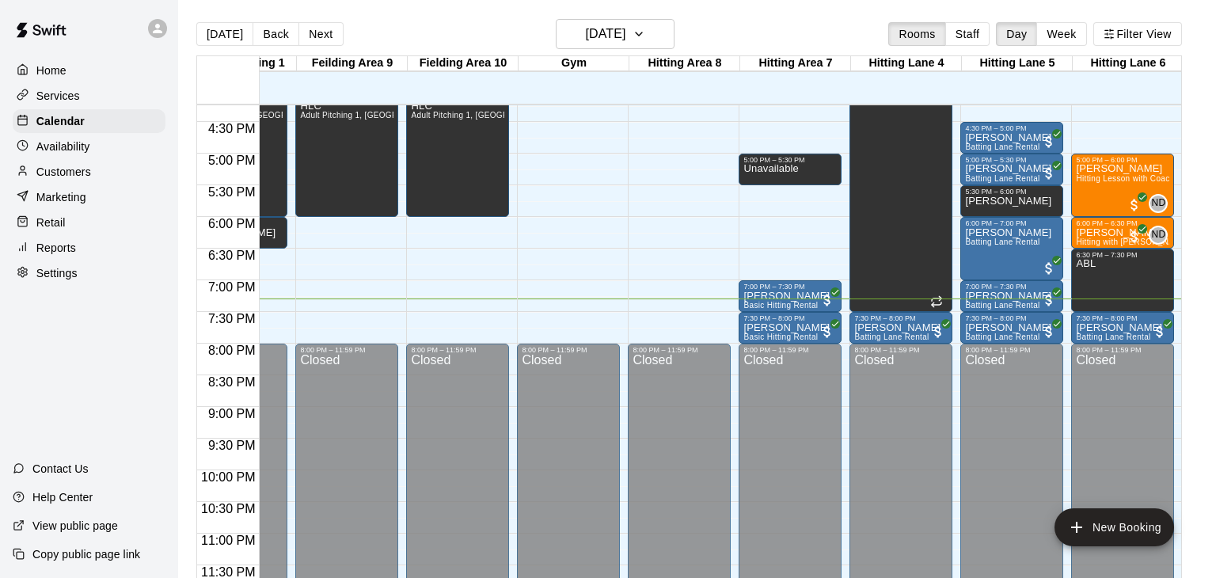
click at [66, 176] on p "Customers" at bounding box center [63, 172] width 55 height 16
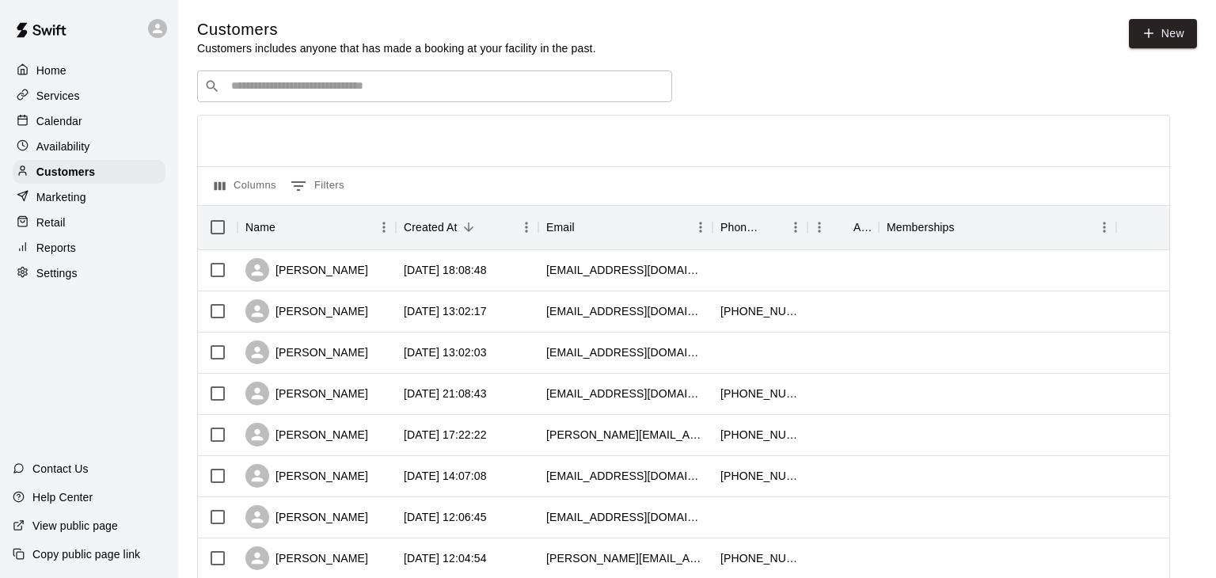
click at [286, 85] on input "Search customers by name or email" at bounding box center [445, 86] width 439 height 16
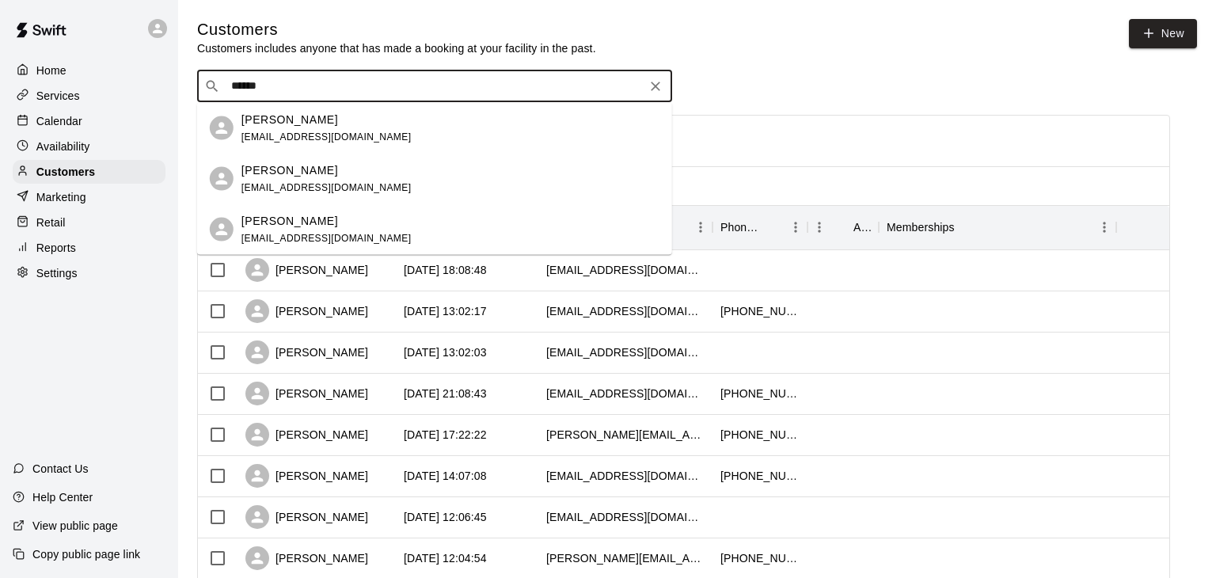
type input "*******"
click at [293, 123] on p "[PERSON_NAME]" at bounding box center [289, 119] width 97 height 17
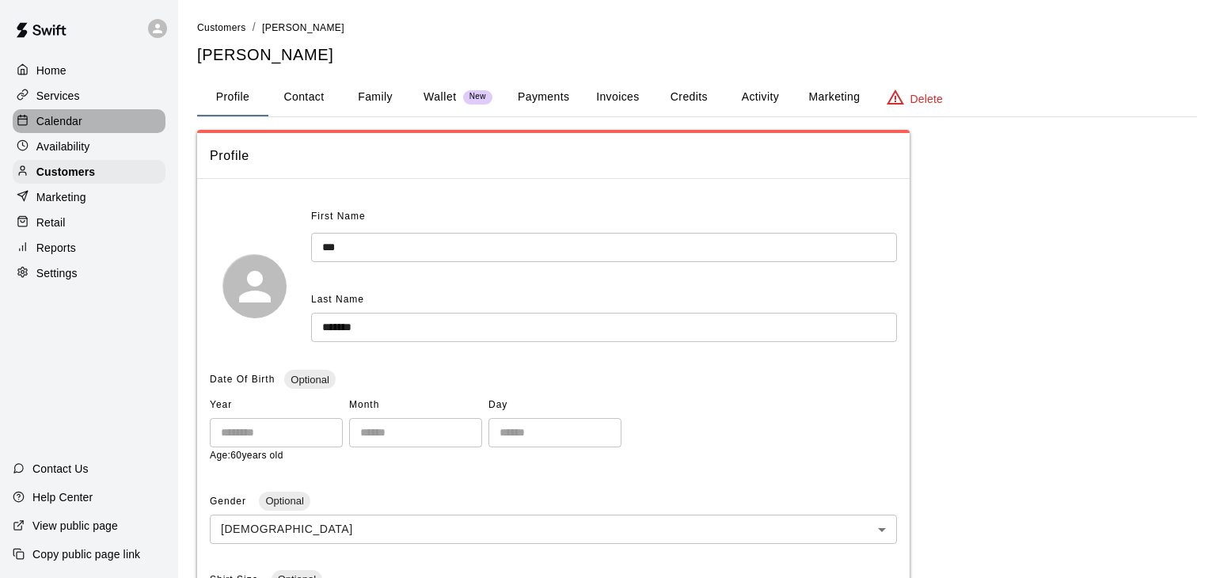
click at [64, 120] on p "Calendar" at bounding box center [59, 121] width 46 height 16
